Goal: Use online tool/utility

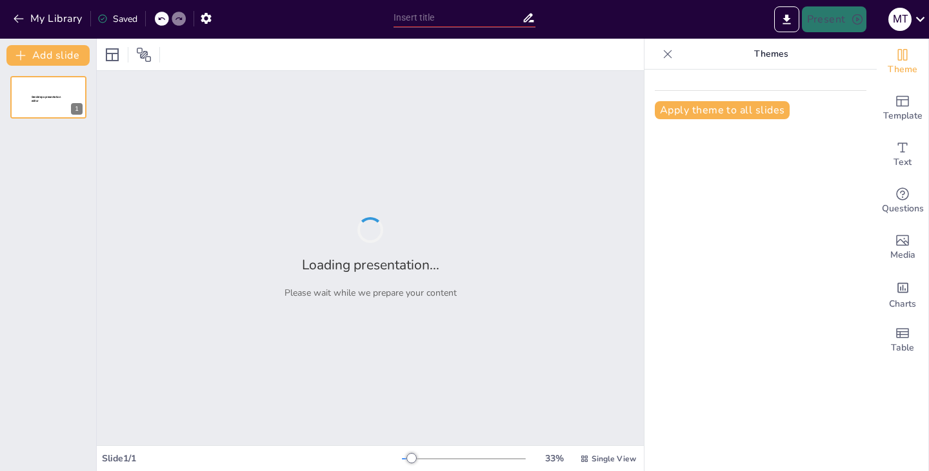
type input "Cryptography and Network Security"
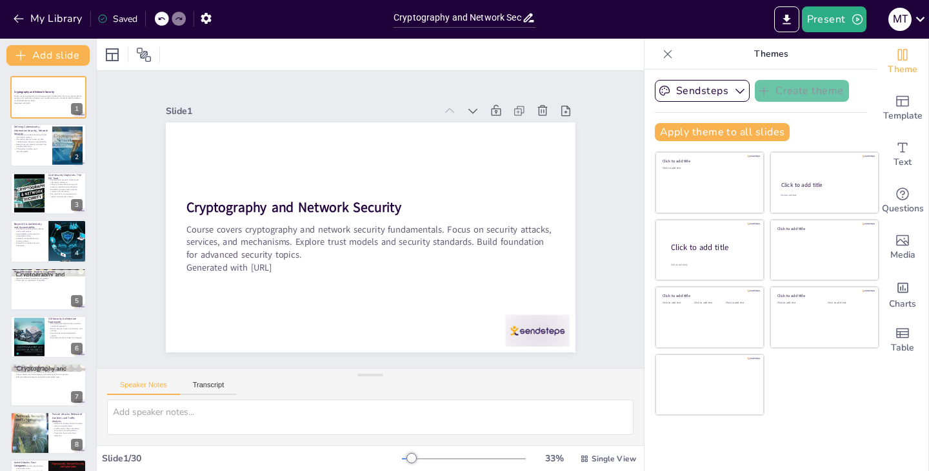
checkbox input "true"
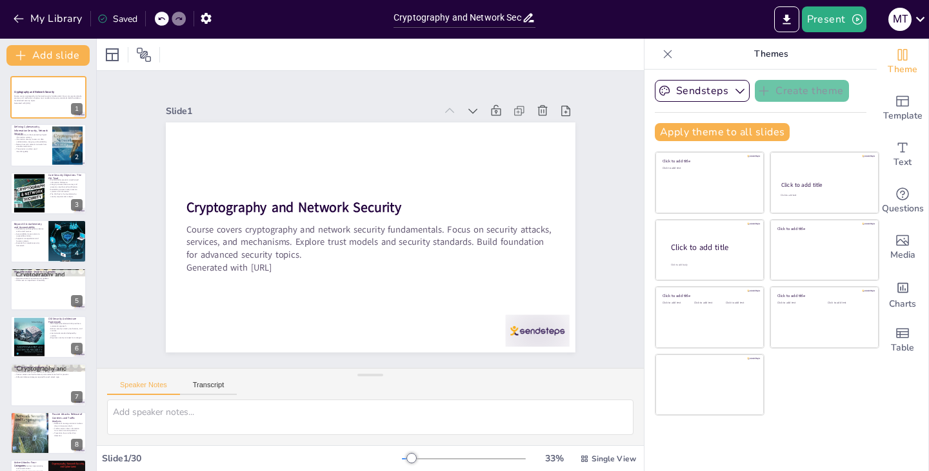
checkbox input "true"
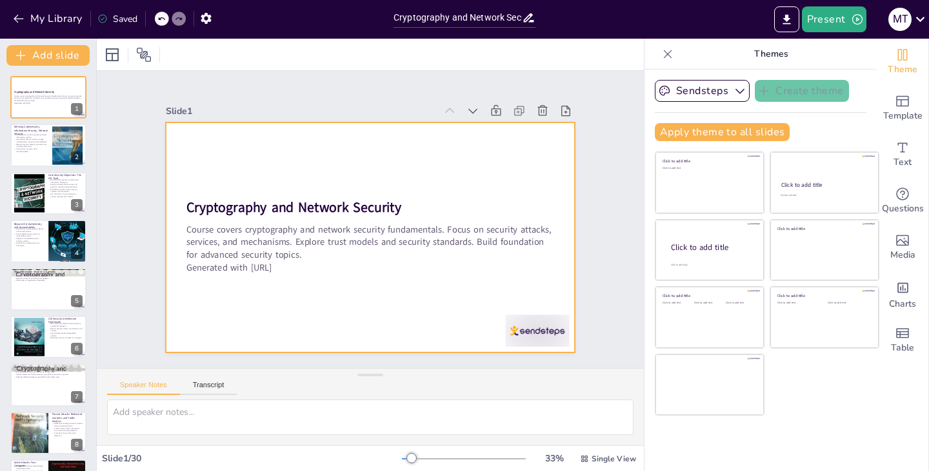
checkbox input "true"
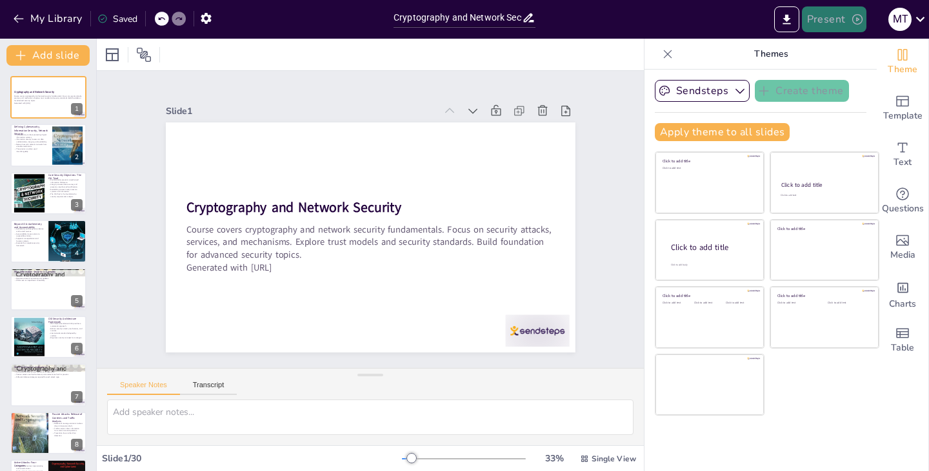
click at [858, 20] on icon "button" at bounding box center [857, 19] width 10 height 10
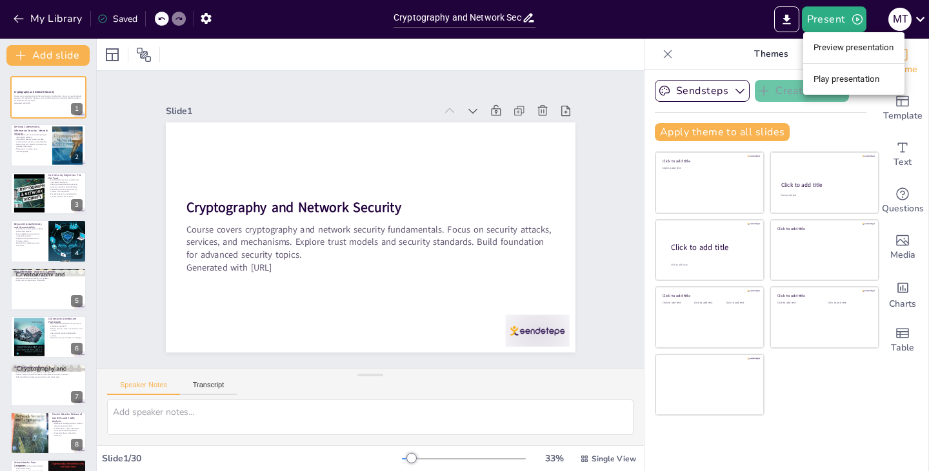
click at [852, 44] on li "Preview presentation" at bounding box center [853, 47] width 101 height 21
